Goal: Task Accomplishment & Management: Manage account settings

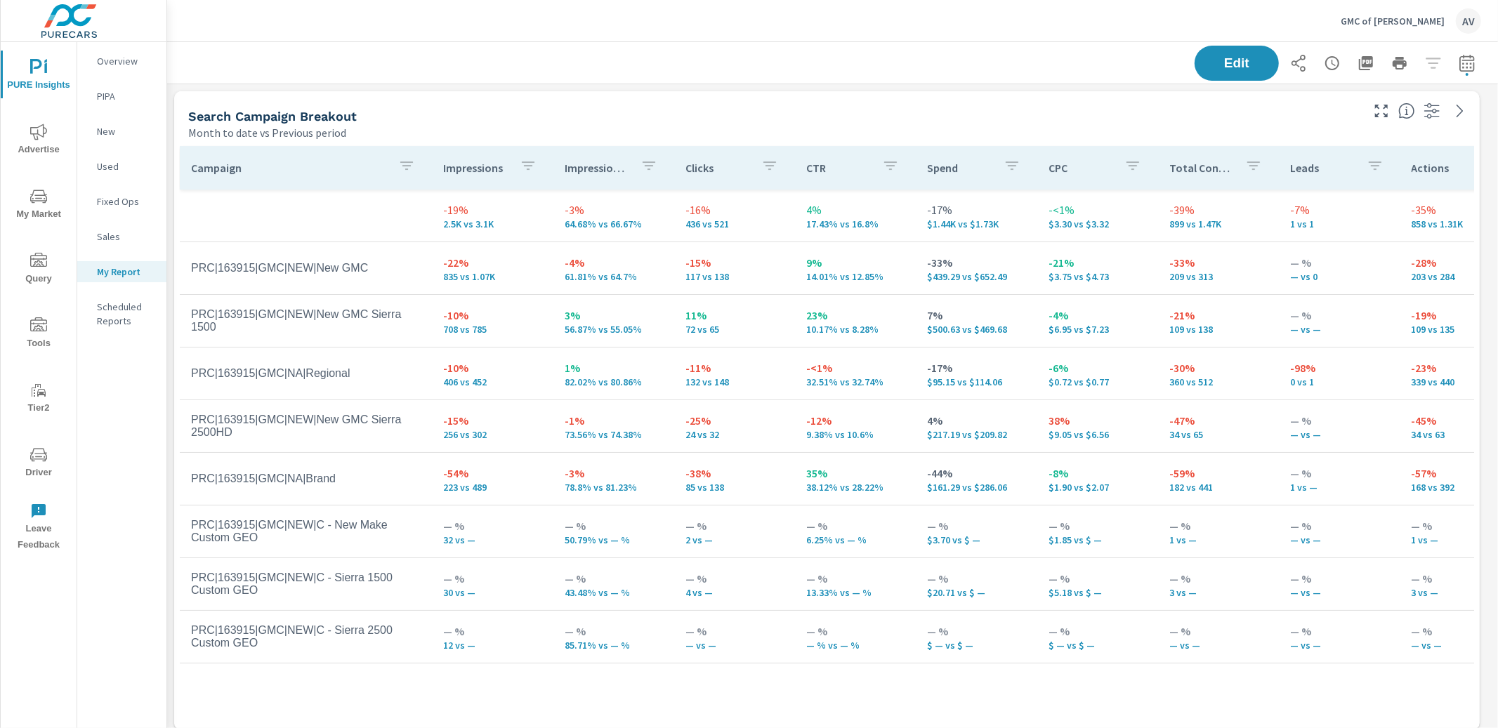
scroll to position [1647, 1344]
click at [735, 110] on div "Search Campaign Breakout" at bounding box center [773, 116] width 1171 height 16
click at [1032, 132] on div "Month to date vs Previous period" at bounding box center [773, 132] width 1171 height 17
click at [1117, 110] on div "Search Campaign Breakout" at bounding box center [773, 116] width 1171 height 16
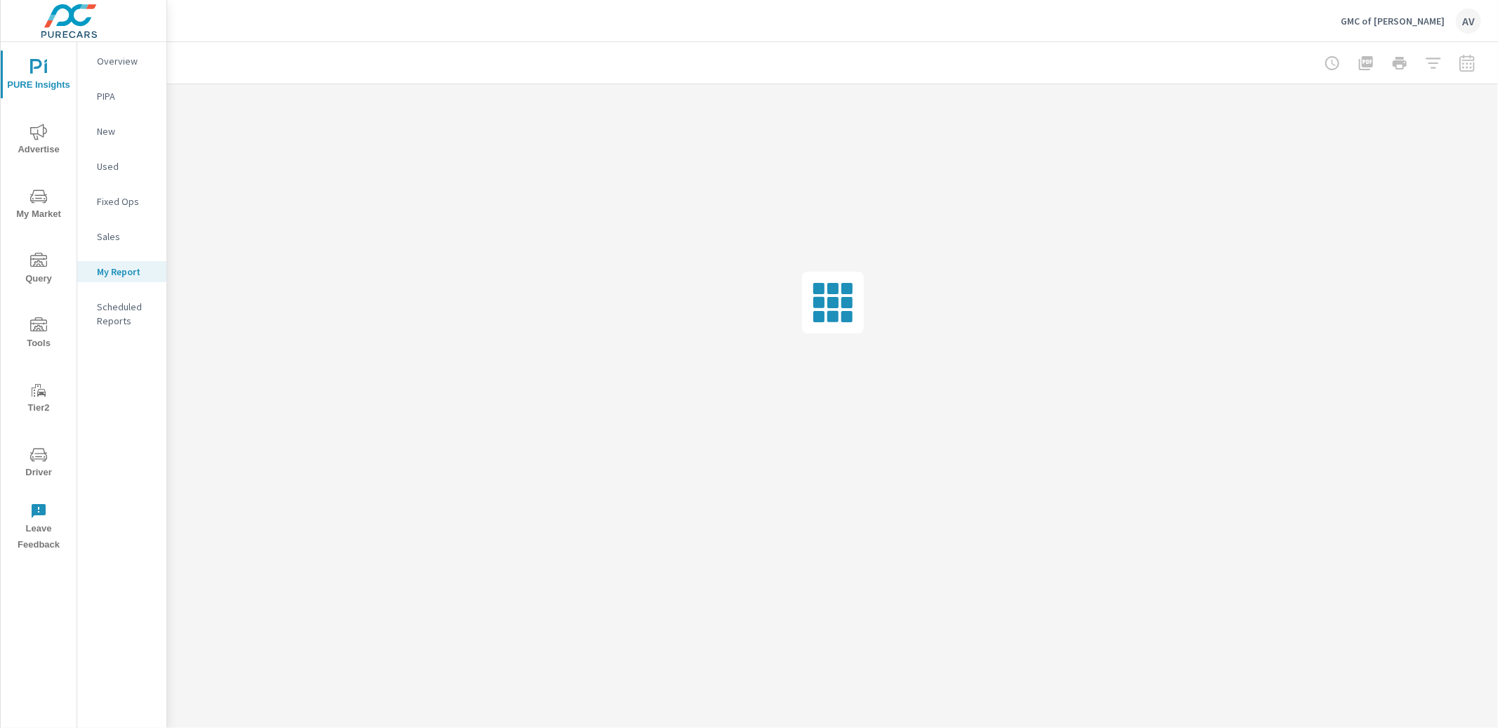
click at [1479, 18] on div "AV" at bounding box center [1468, 20] width 25 height 25
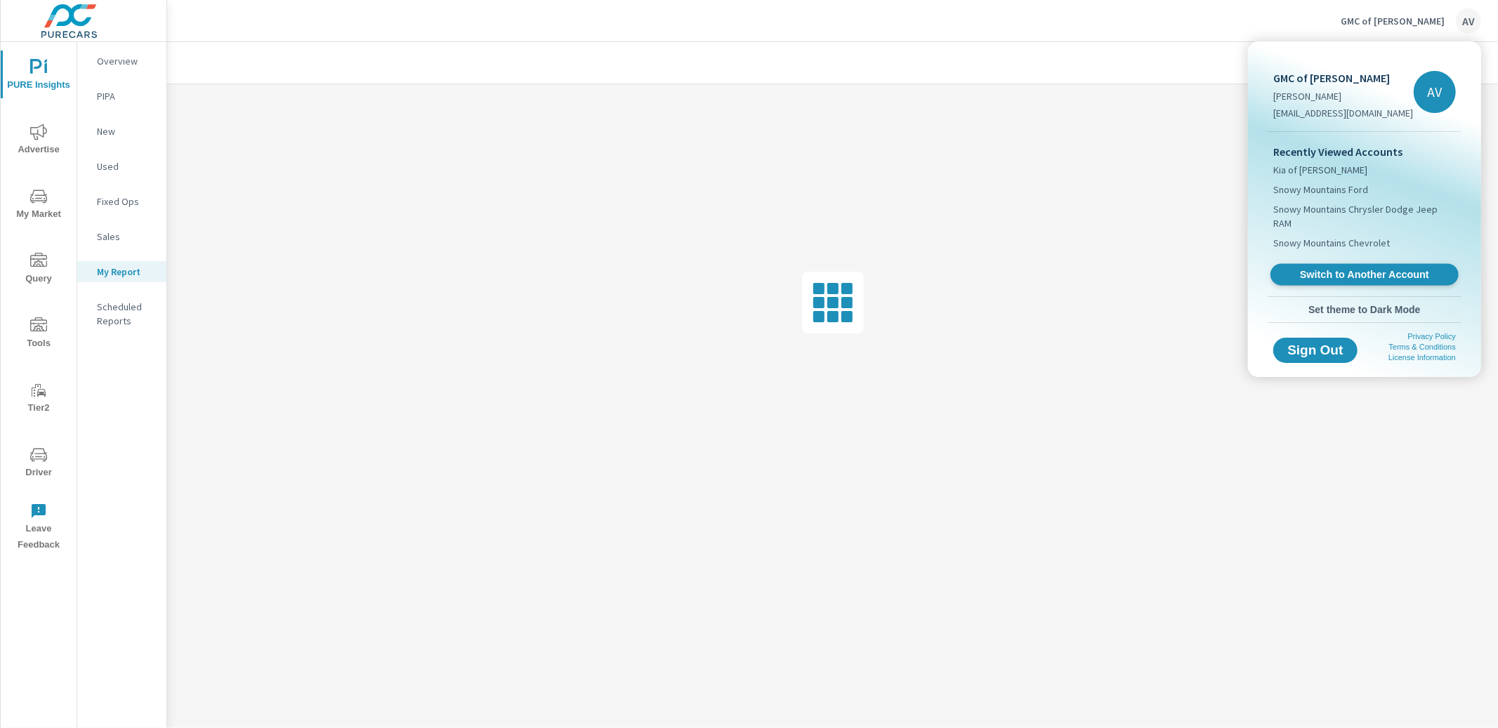
click at [1363, 264] on link "Switch to Another Account" at bounding box center [1364, 275] width 188 height 22
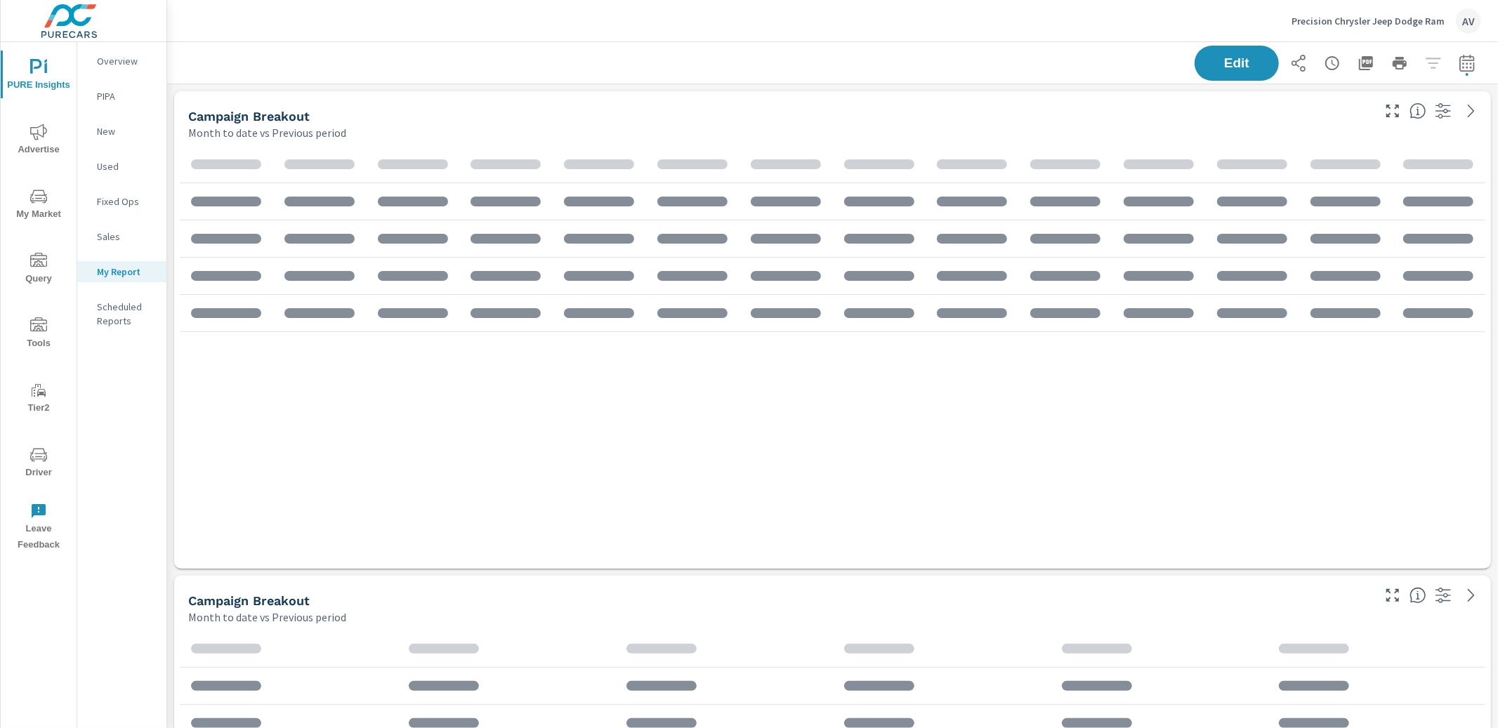
scroll to position [1485, 1344]
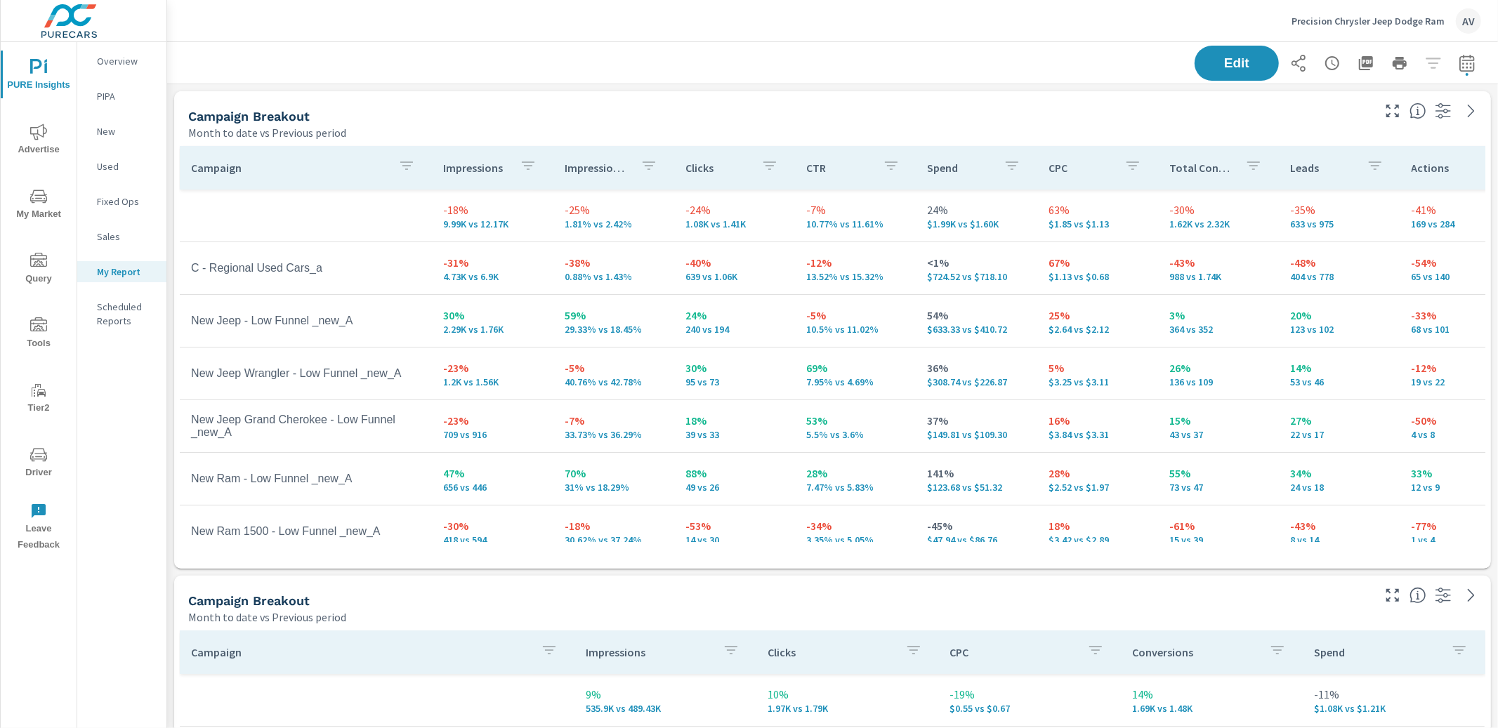
click at [537, 121] on div "Campaign Breakout" at bounding box center [779, 116] width 1182 height 16
click at [1459, 67] on icon "button" at bounding box center [1467, 63] width 17 height 17
select select "Month to date"
select select "Previous period"
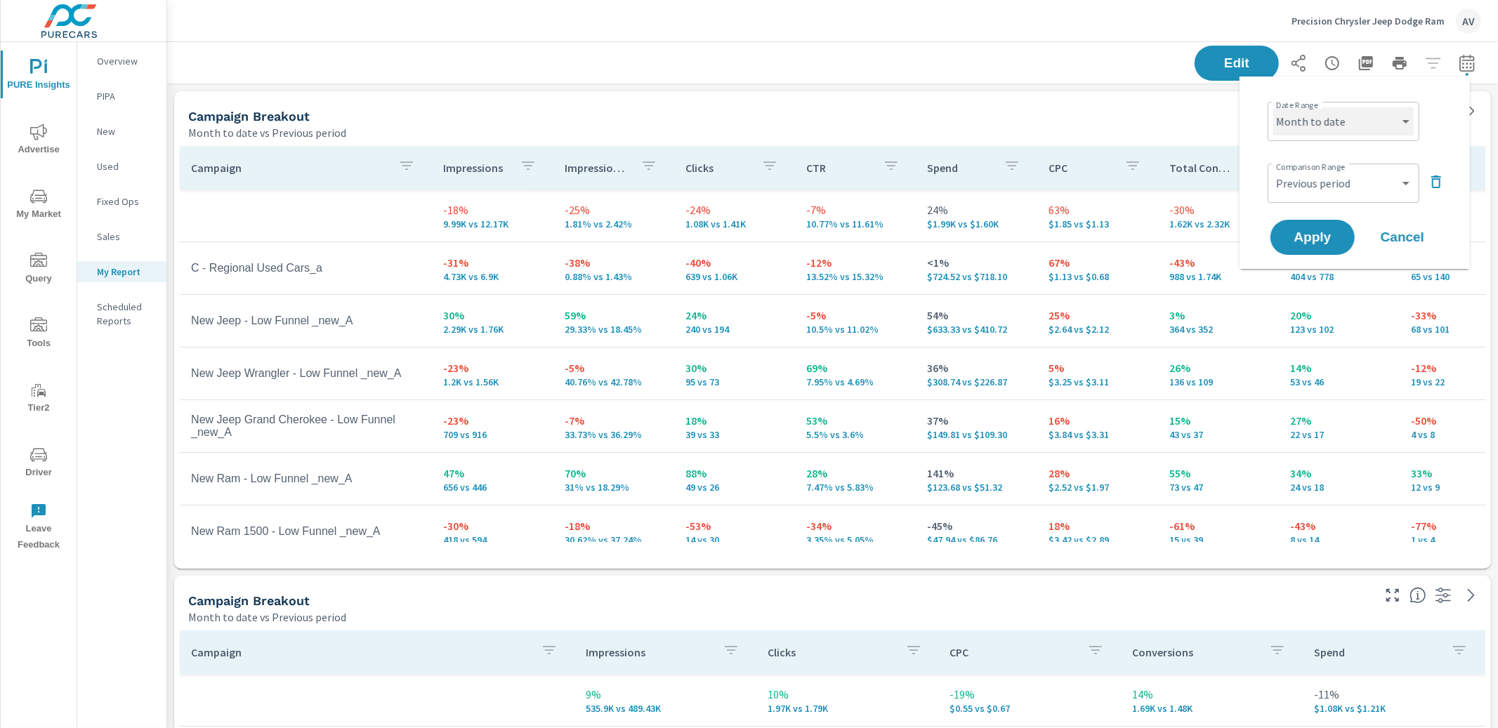
click at [1368, 122] on select "Custom Yesterday Last week Last 7 days Last 14 days Last 30 days Last 45 days L…" at bounding box center [1343, 121] width 140 height 28
click at [1273, 107] on select "Custom Yesterday Last week Last 7 days Last 14 days Last 30 days Last 45 days L…" at bounding box center [1343, 121] width 140 height 28
select select "Last month"
click at [1311, 249] on button "Apply" at bounding box center [1312, 237] width 87 height 37
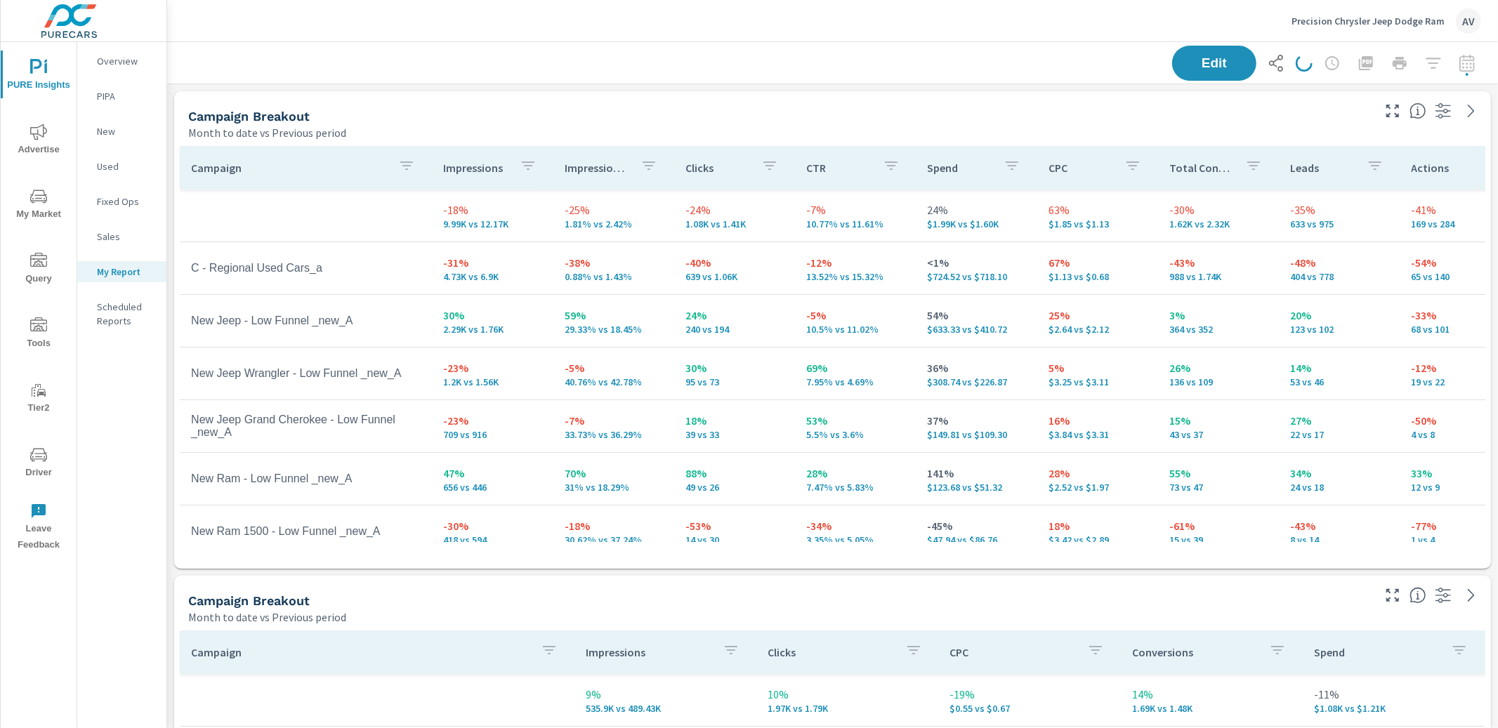
scroll to position [1485, 1344]
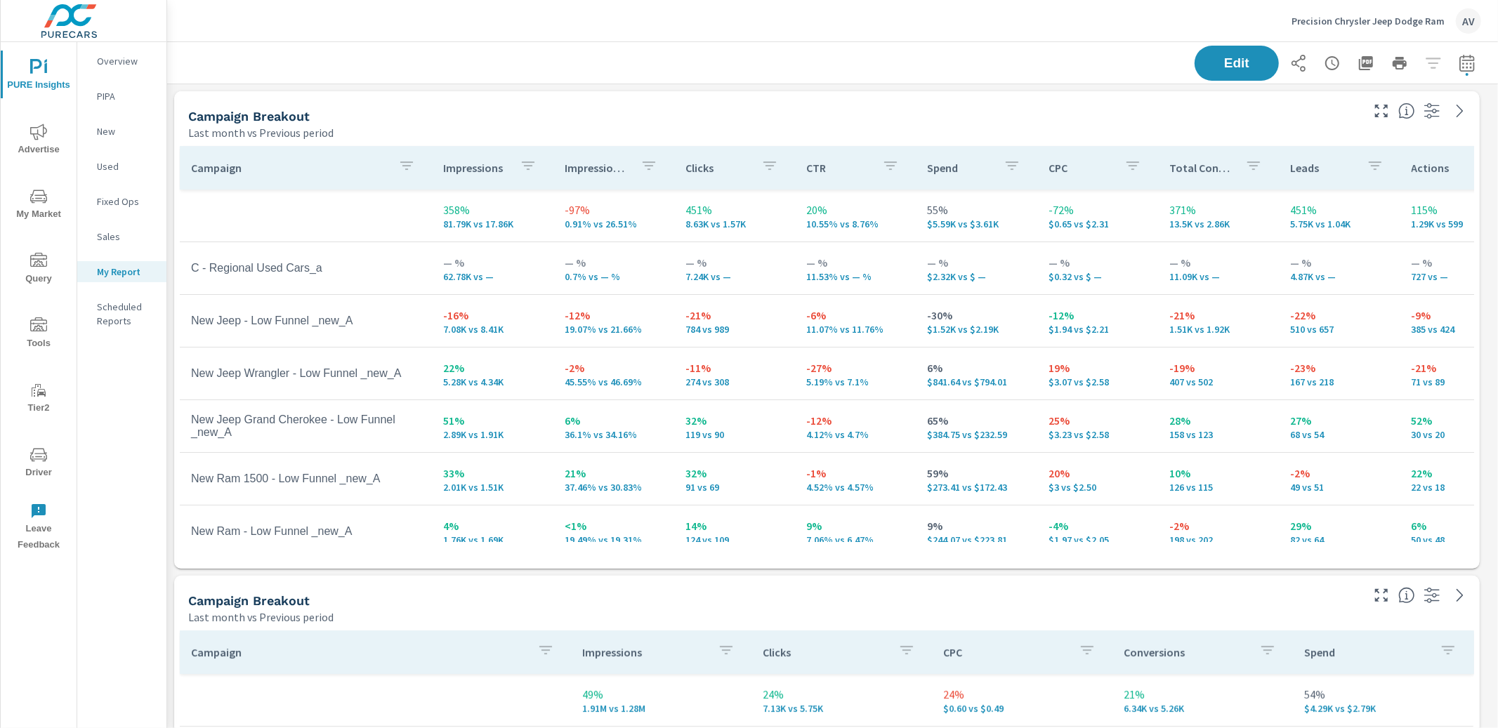
scroll to position [1485, 1344]
click at [730, 108] on div "Campaign Breakout" at bounding box center [773, 116] width 1171 height 16
click at [558, 127] on div "Last month vs Previous period" at bounding box center [773, 132] width 1171 height 17
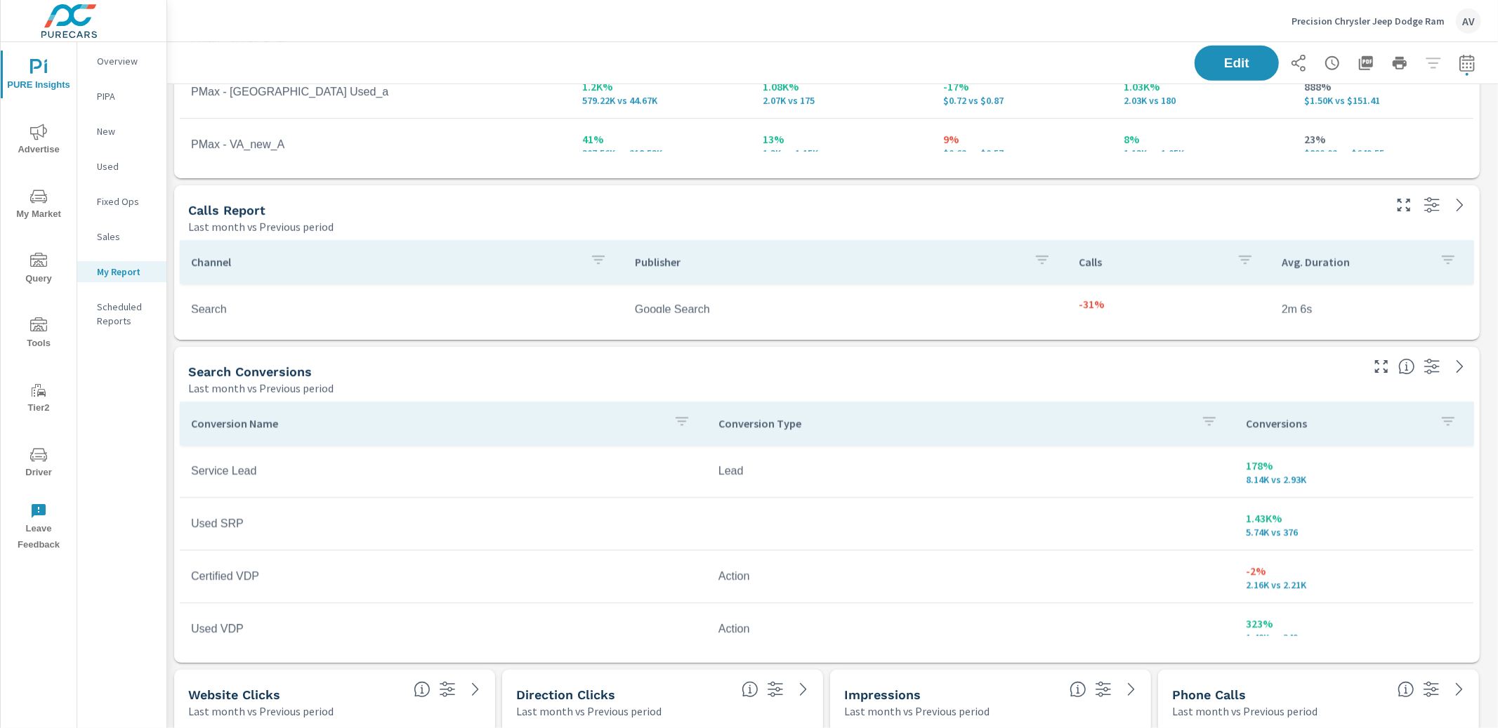
scroll to position [717, 0]
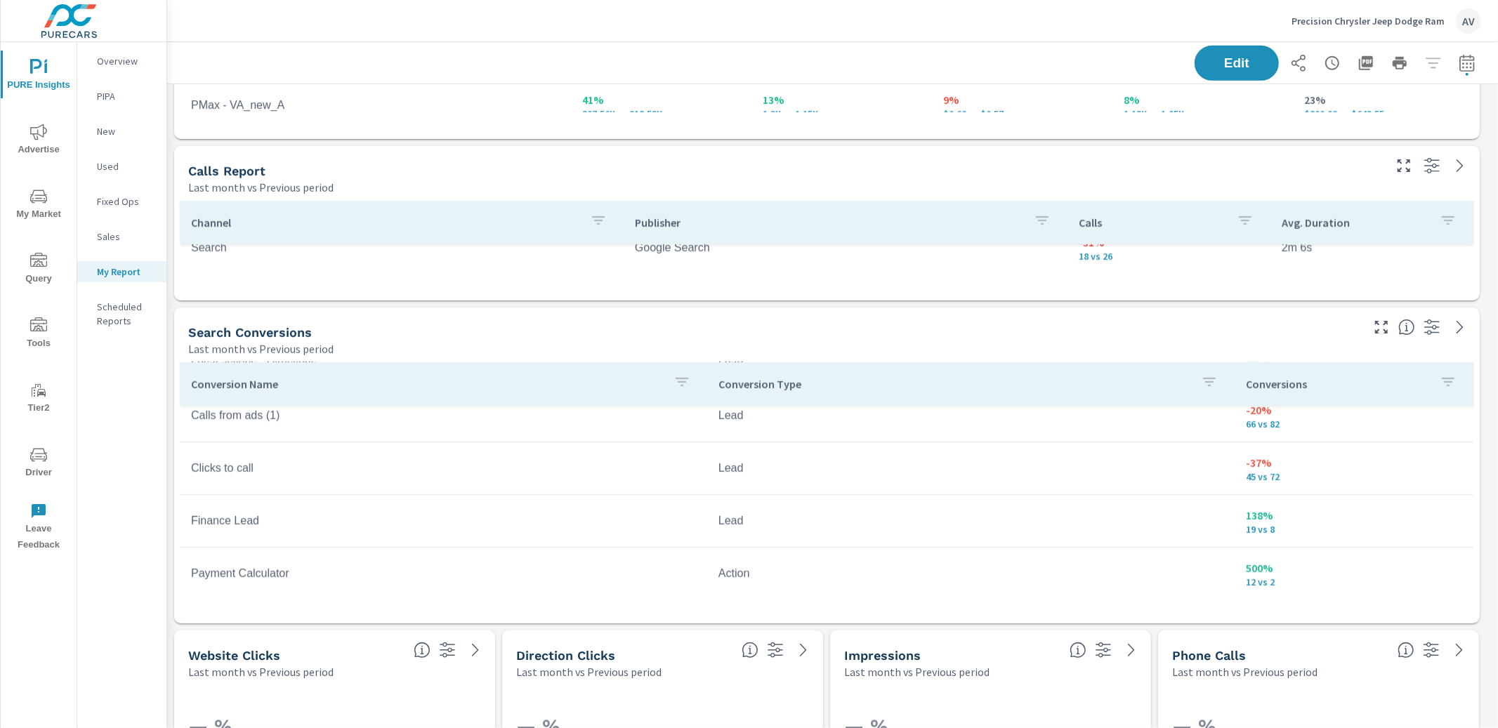
scroll to position [816, 0]
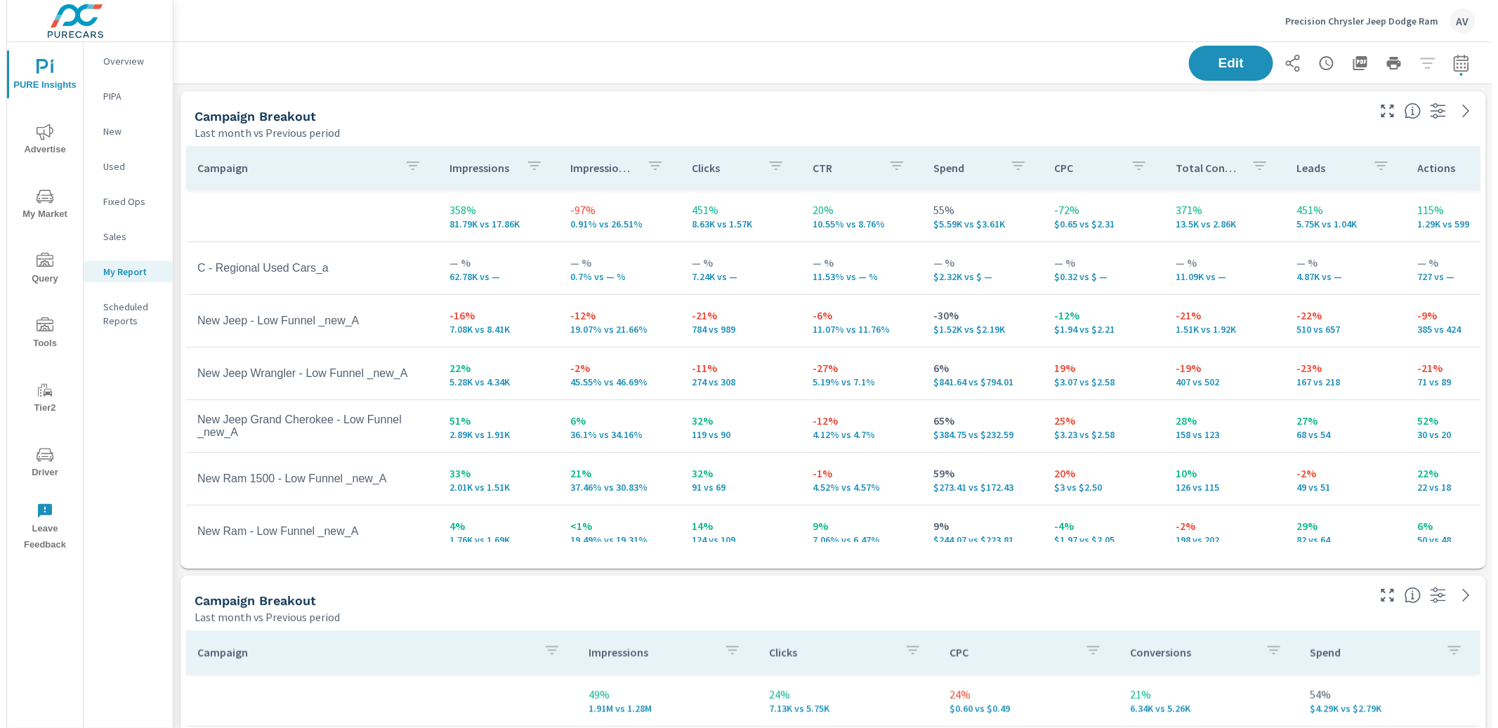
scroll to position [1485, 1344]
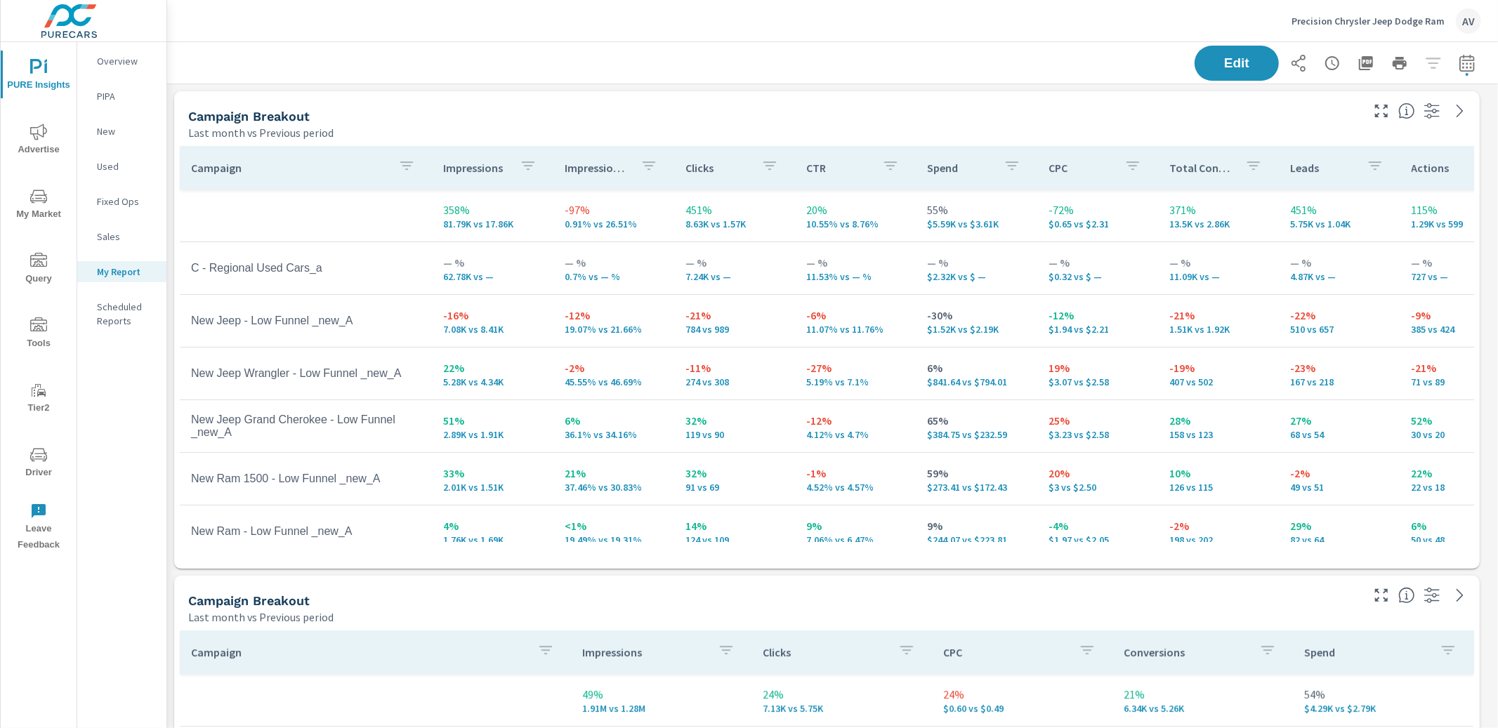
click at [772, 136] on div "Last month vs Previous period" at bounding box center [773, 132] width 1171 height 17
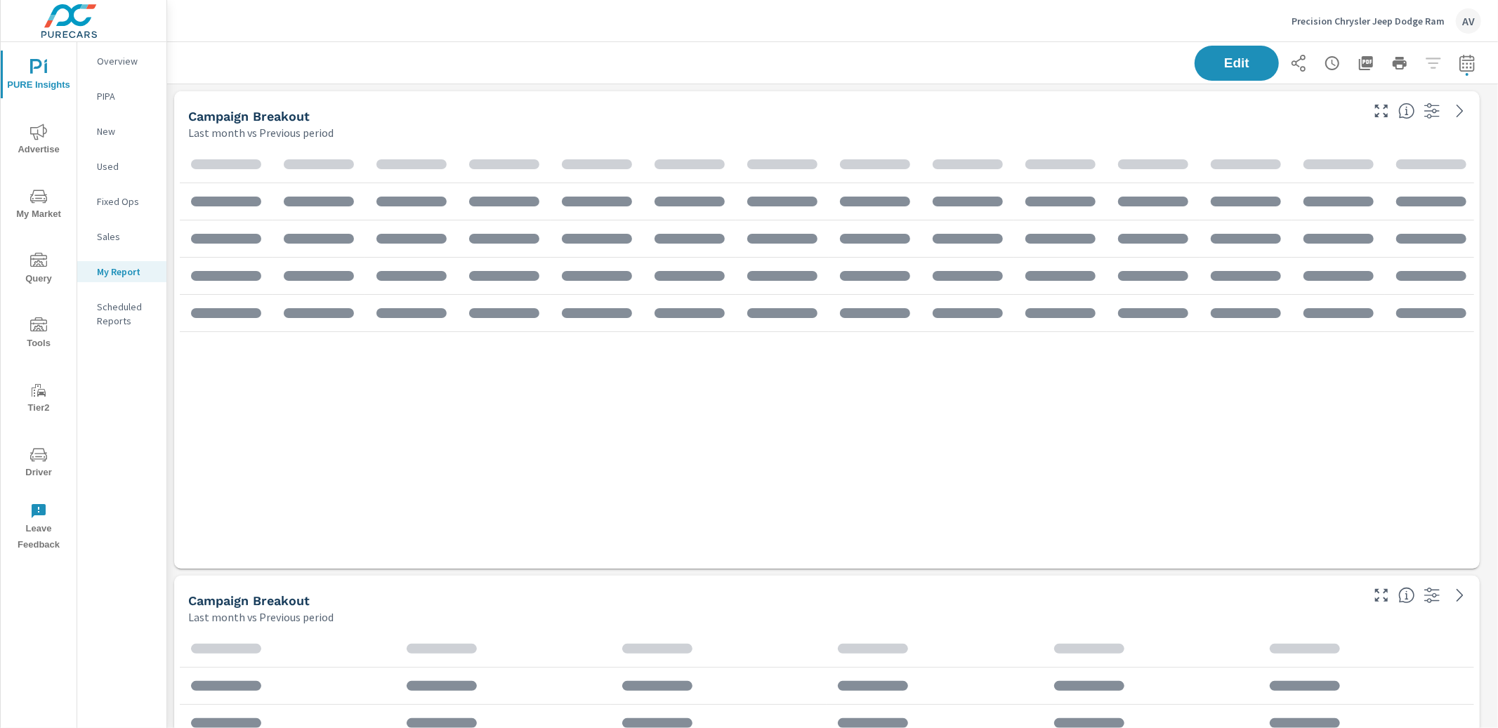
scroll to position [1485, 1344]
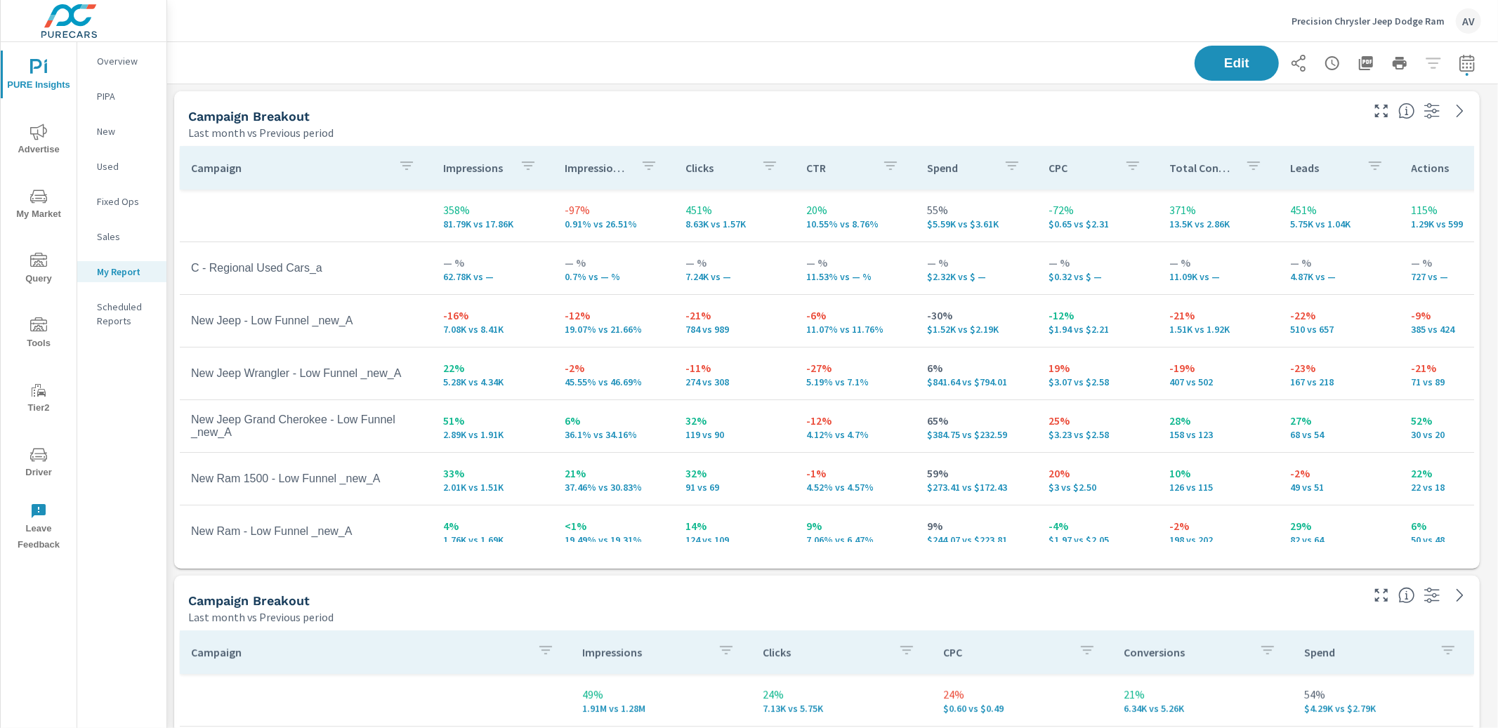
click at [769, 112] on div "Campaign Breakout" at bounding box center [773, 116] width 1171 height 16
click at [703, 129] on div "Last month vs Previous period" at bounding box center [773, 132] width 1171 height 17
click at [1101, 121] on div "Campaign Breakout" at bounding box center [773, 116] width 1171 height 16
click at [1103, 117] on div "Campaign Breakout" at bounding box center [773, 116] width 1171 height 16
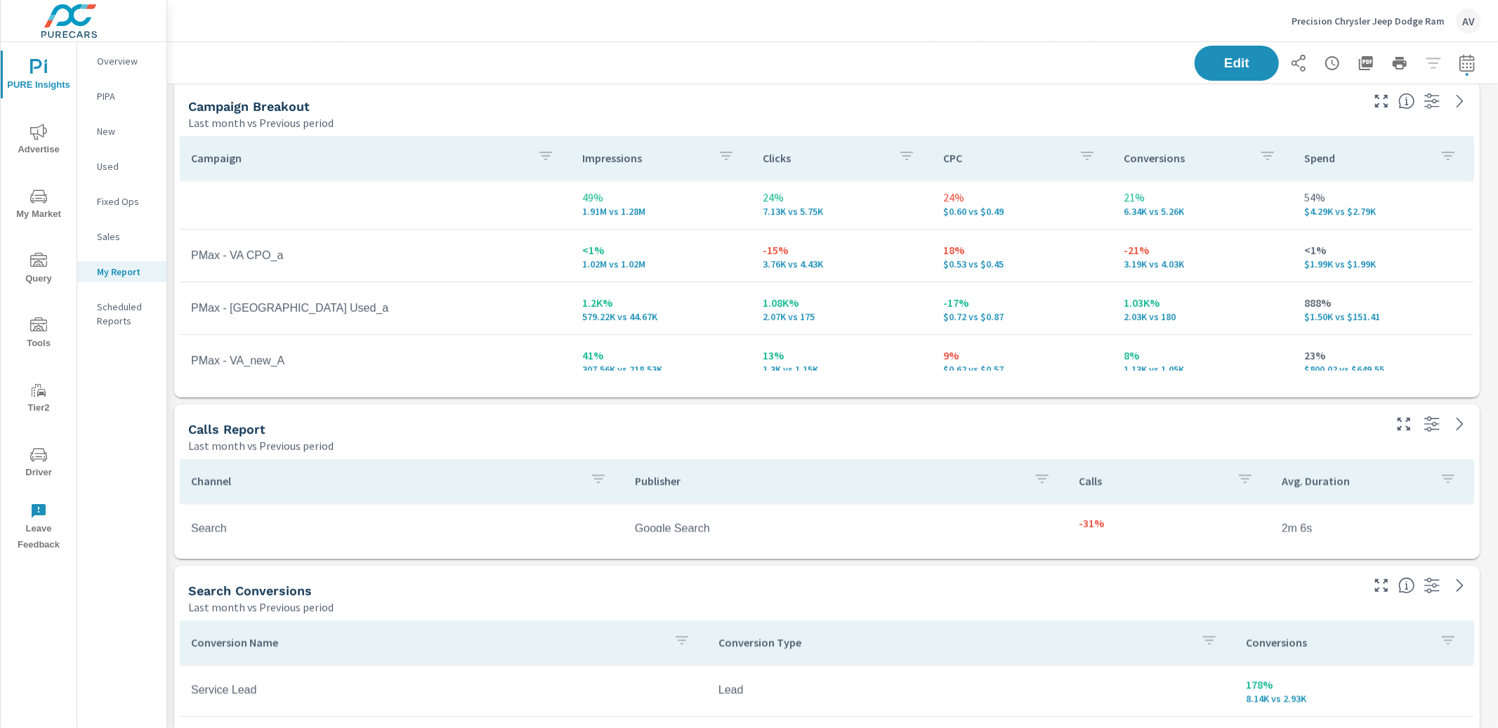
scroll to position [6, 0]
